Goal: Information Seeking & Learning: Learn about a topic

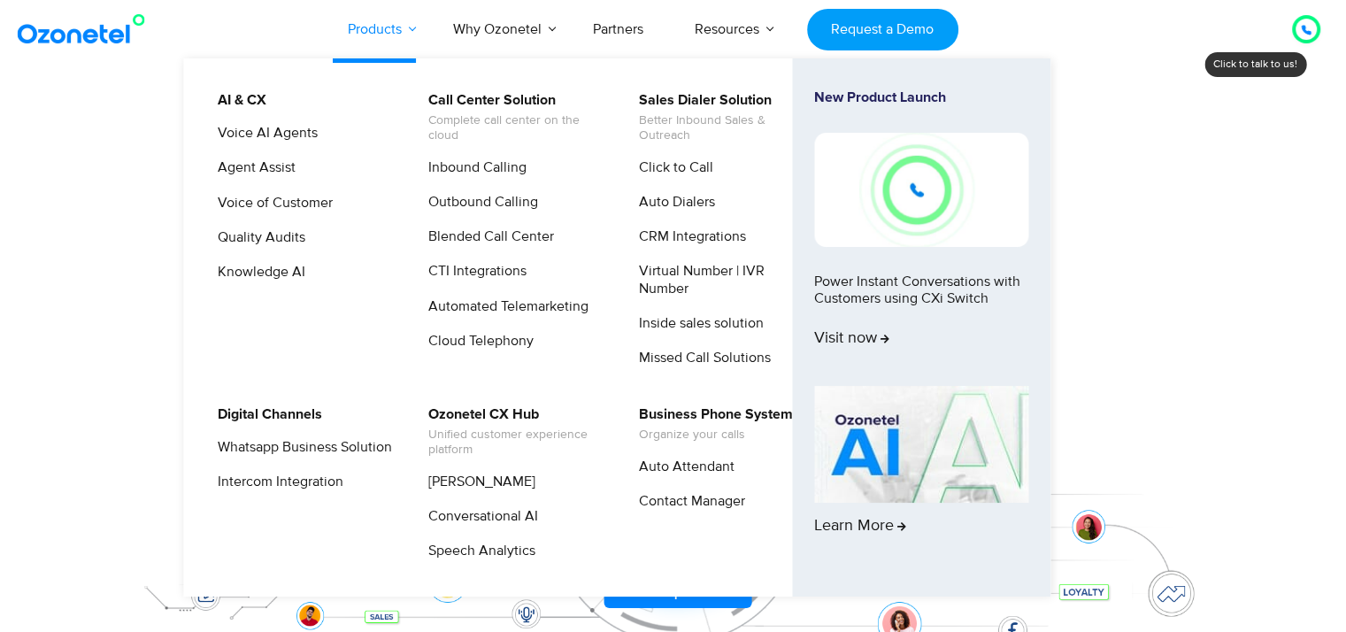
click at [382, 29] on link "Products" at bounding box center [374, 29] width 105 height 58
click at [265, 100] on link "AI & CX" at bounding box center [237, 100] width 63 height 22
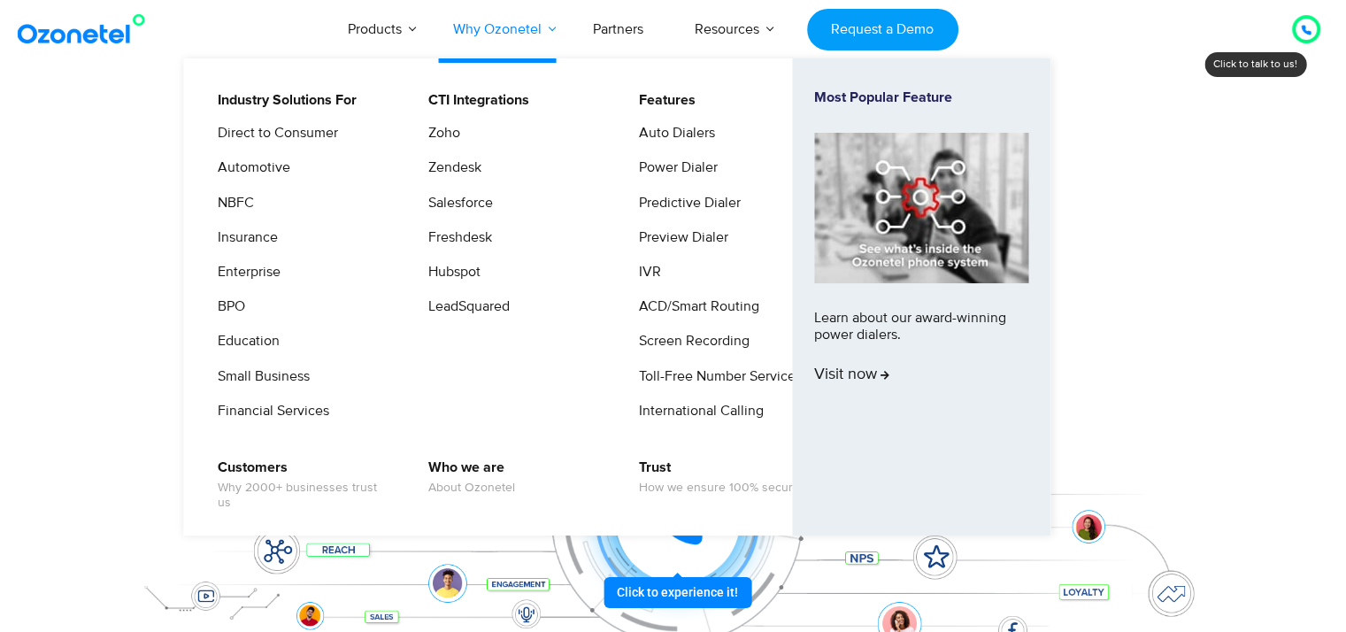
click at [492, 33] on link "Why Ozonetel" at bounding box center [497, 29] width 140 height 58
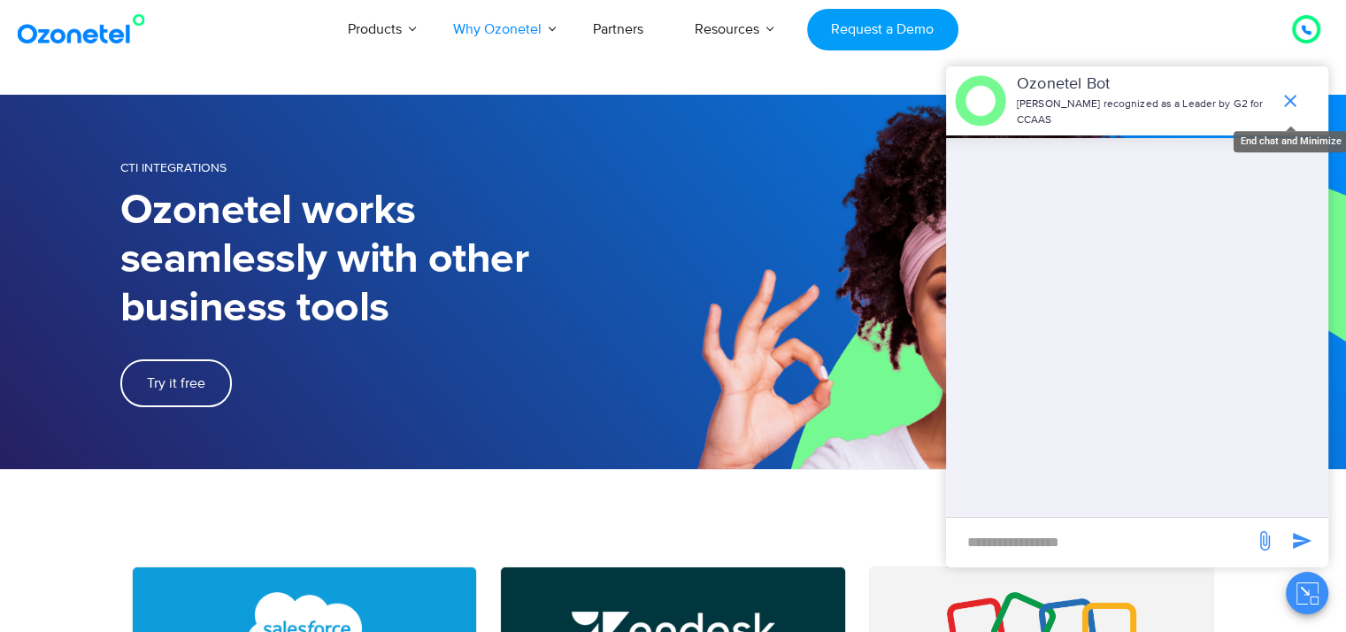
click at [1292, 90] on icon "end chat or minimize" at bounding box center [1290, 100] width 21 height 21
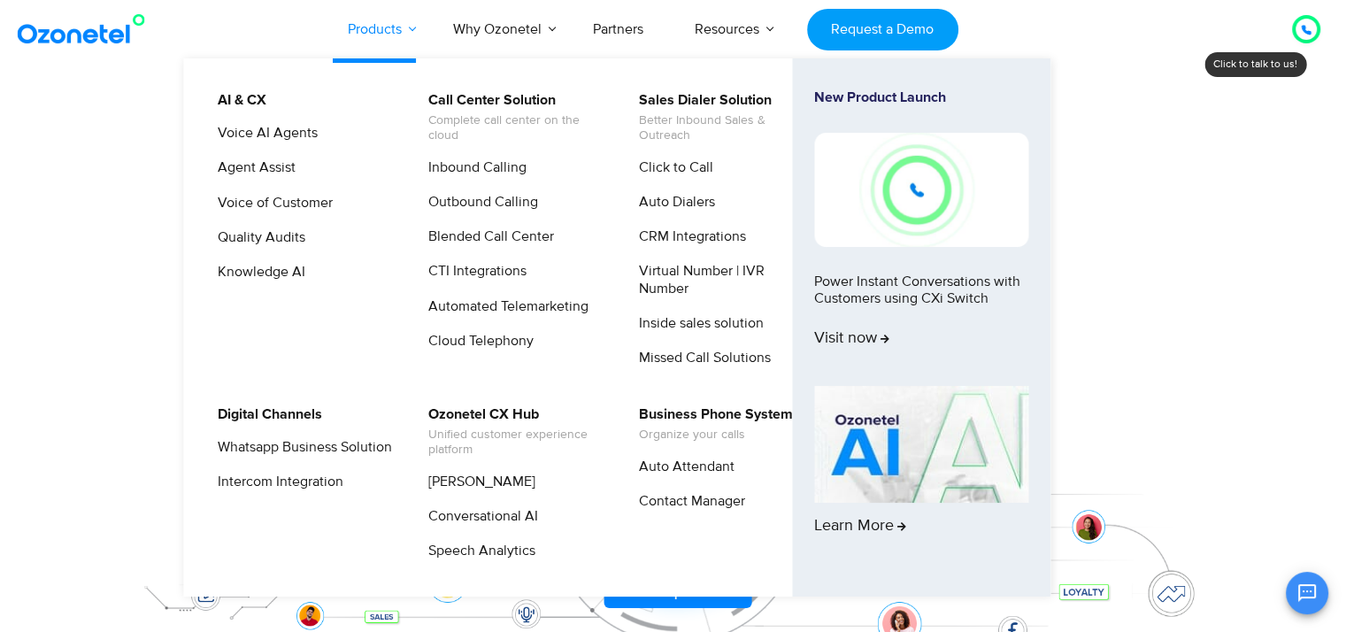
click at [372, 27] on link "Products" at bounding box center [374, 29] width 105 height 58
